Goal: Navigation & Orientation: Find specific page/section

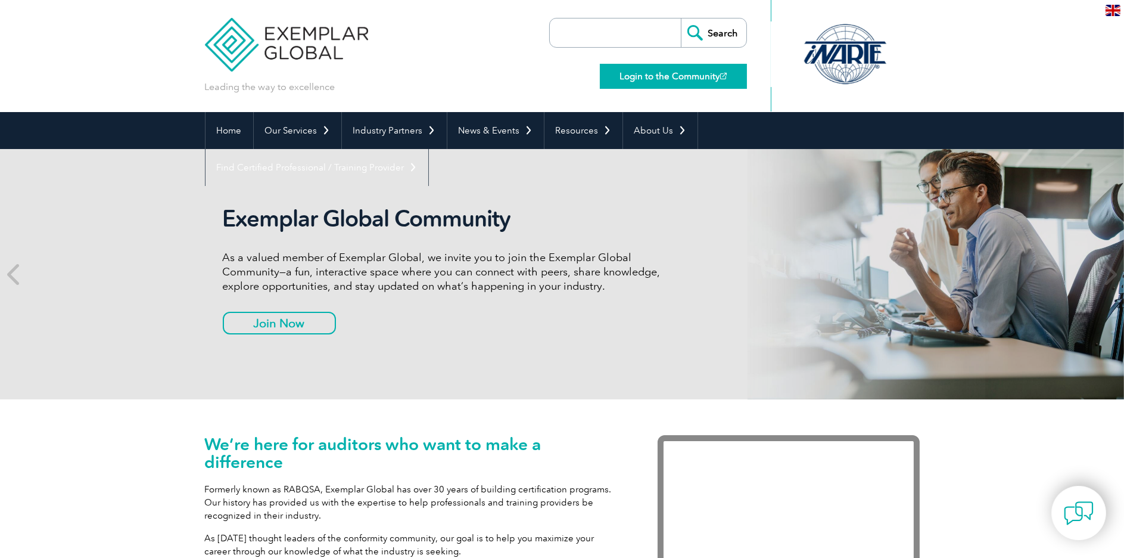
click at [679, 70] on link "Login to the Community" at bounding box center [673, 76] width 147 height 25
click at [636, 79] on link "Login to the Community" at bounding box center [673, 76] width 147 height 25
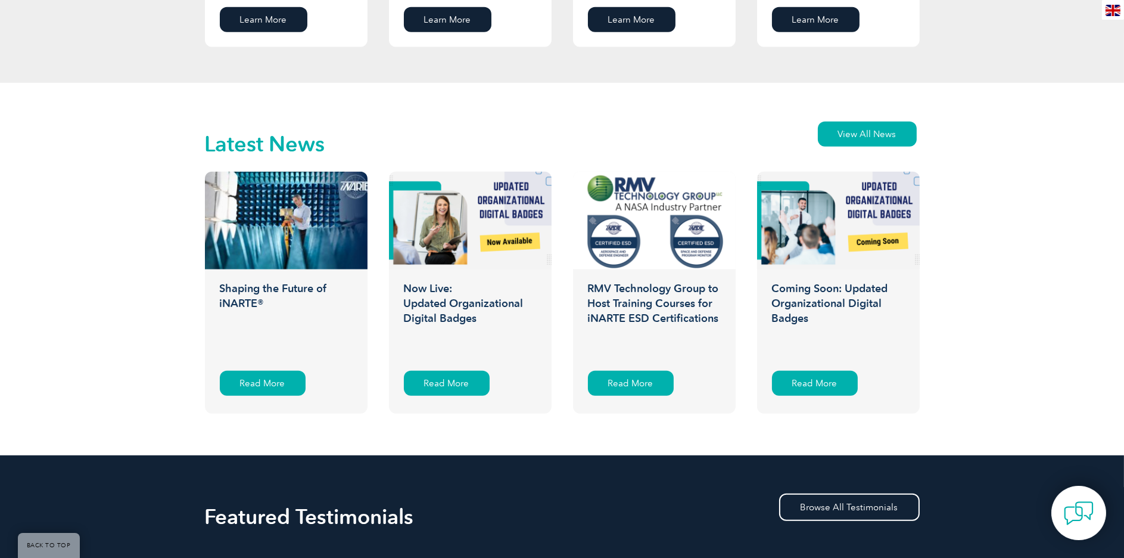
scroll to position [1847, 0]
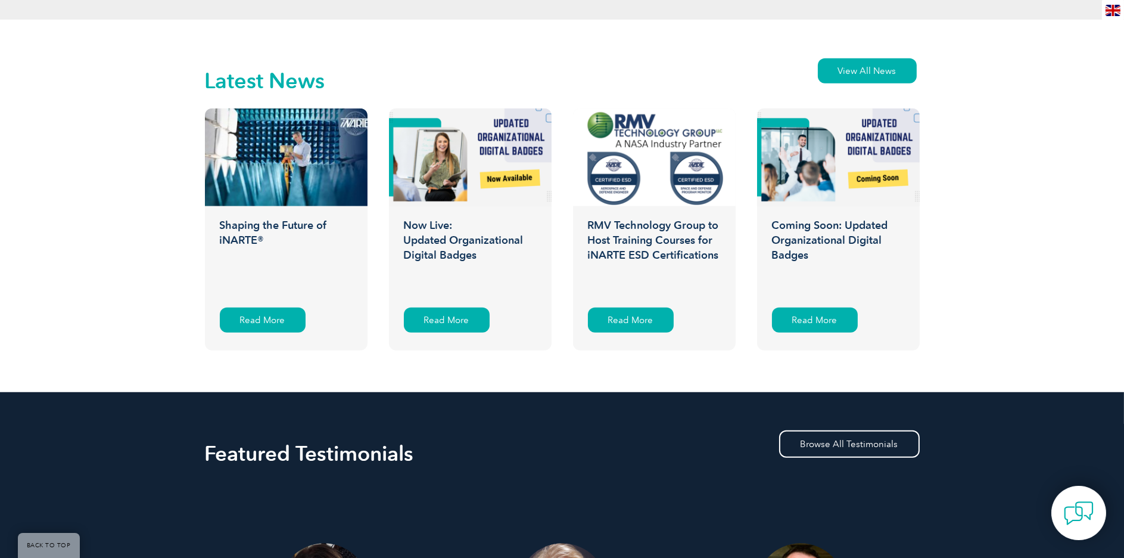
click at [942, 349] on div "Latest News View All News Shaping the Future of iNARTE® iNARTE News Read More N…" at bounding box center [562, 206] width 1124 height 372
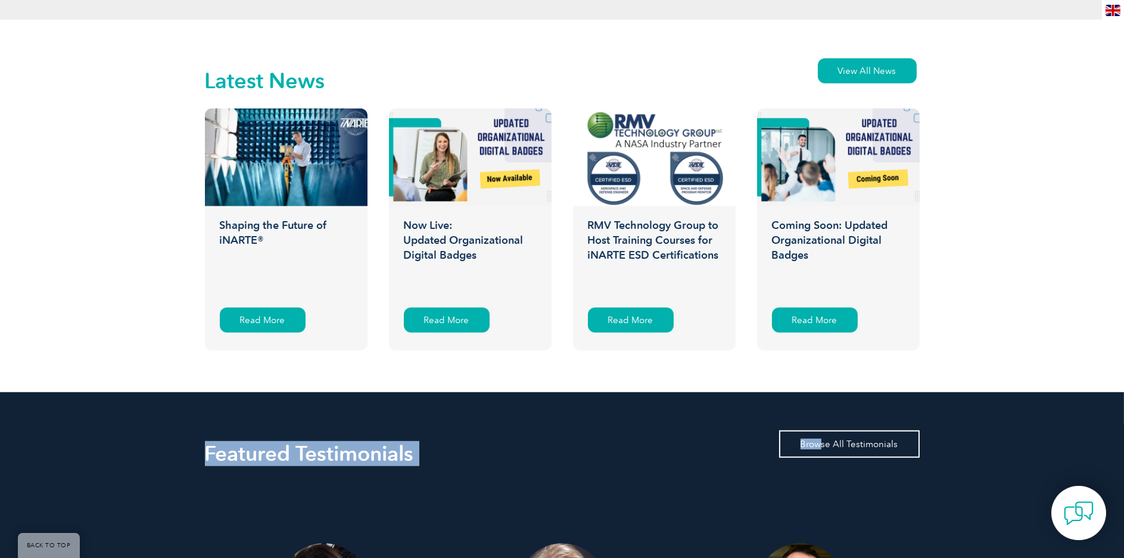
drag, startPoint x: 847, startPoint y: 420, endPoint x: 785, endPoint y: 443, distance: 66.7
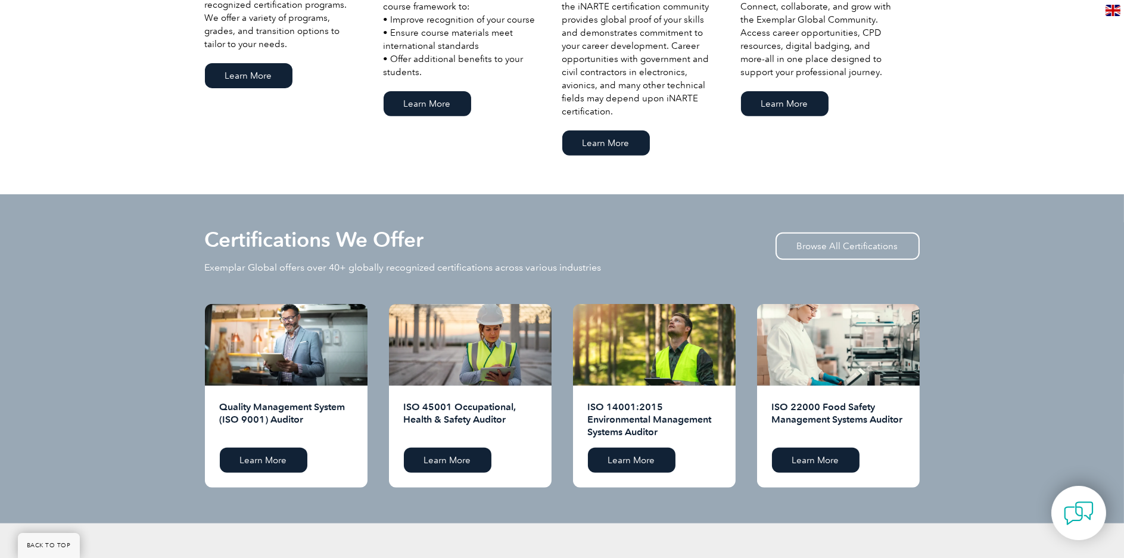
scroll to position [834, 0]
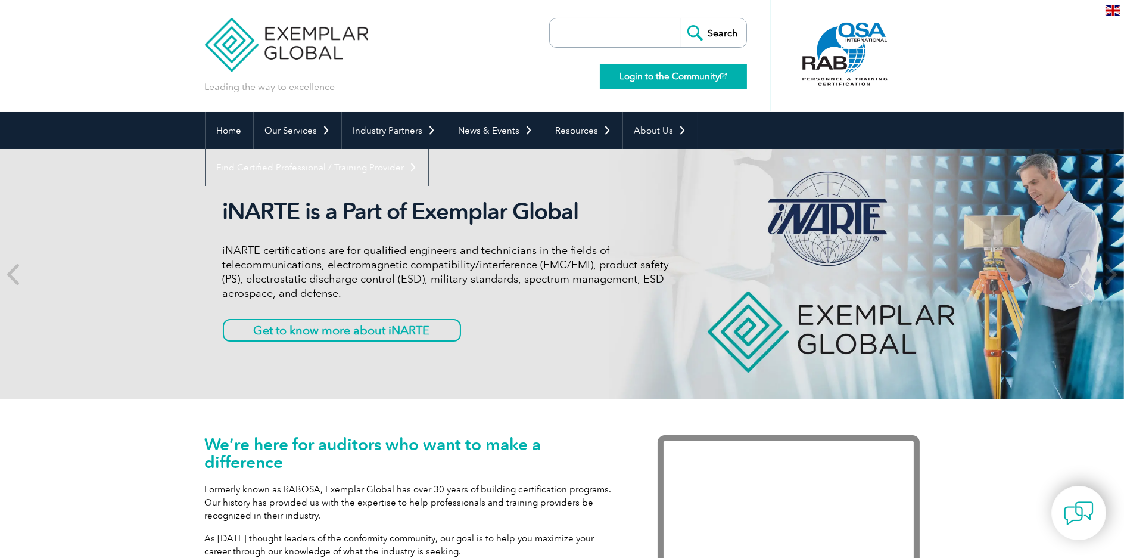
click at [658, 71] on link "Login to the Community" at bounding box center [673, 76] width 147 height 25
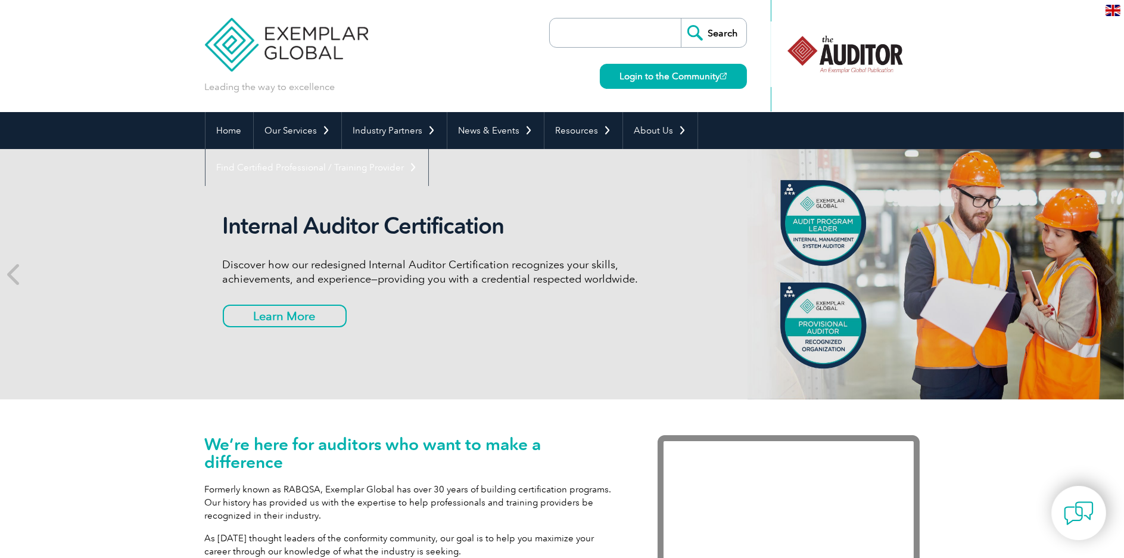
click at [338, 223] on h2 "Internal Auditor Certification" at bounding box center [446, 225] width 447 height 27
